Goal: Information Seeking & Learning: Check status

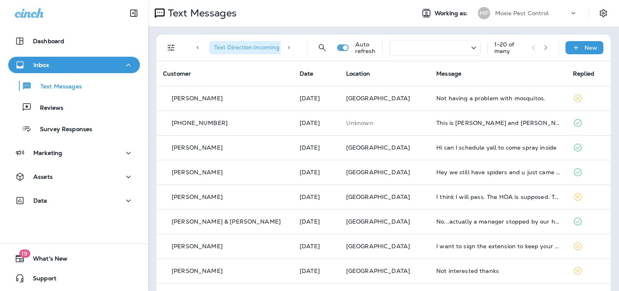
click at [255, 47] on span "Text Direction : Incoming" at bounding box center [246, 47] width 65 height 7
click at [175, 48] on icon "Filters" at bounding box center [171, 48] width 10 height 10
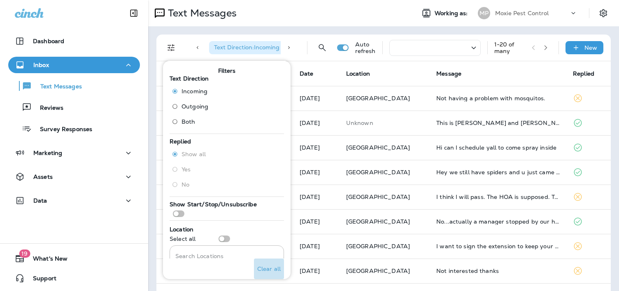
click at [263, 270] on p "Clear all" at bounding box center [268, 269] width 23 height 7
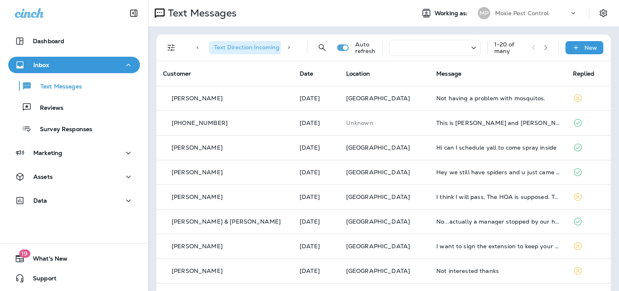
click at [292, 13] on div "Text Messages" at bounding box center [278, 13] width 260 height 16
click at [255, 45] on span "Text Direction : Incoming" at bounding box center [246, 47] width 65 height 7
click at [249, 48] on span "Text Direction : Incoming" at bounding box center [246, 47] width 65 height 7
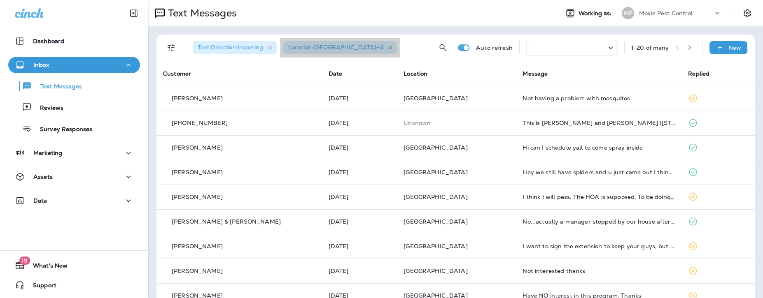
click at [387, 50] on icon "button" at bounding box center [390, 47] width 7 height 7
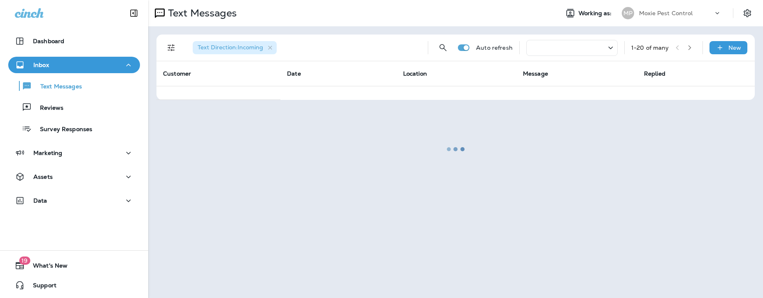
click at [273, 48] on div at bounding box center [455, 149] width 613 height 297
click at [269, 47] on div at bounding box center [455, 149] width 613 height 297
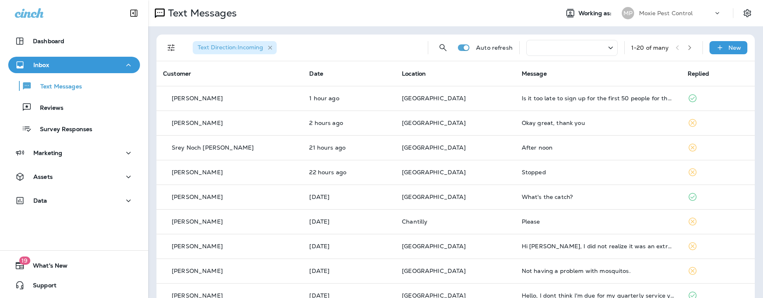
click at [272, 48] on icon "button" at bounding box center [270, 47] width 7 height 7
